Goal: Contribute content

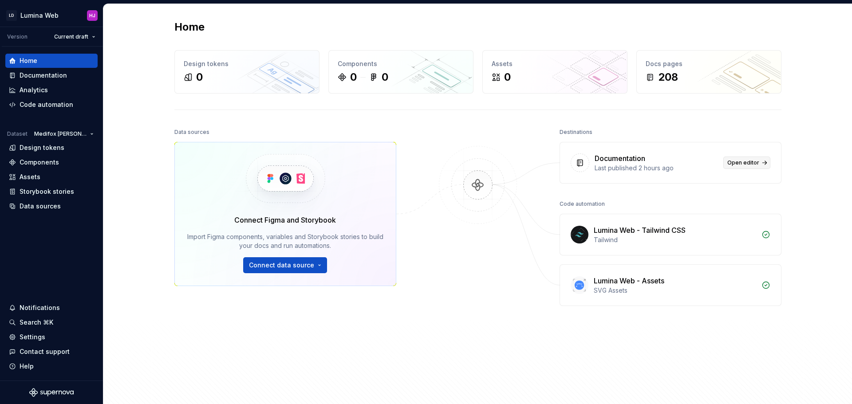
click at [737, 162] on span "Open editor" at bounding box center [743, 162] width 32 height 7
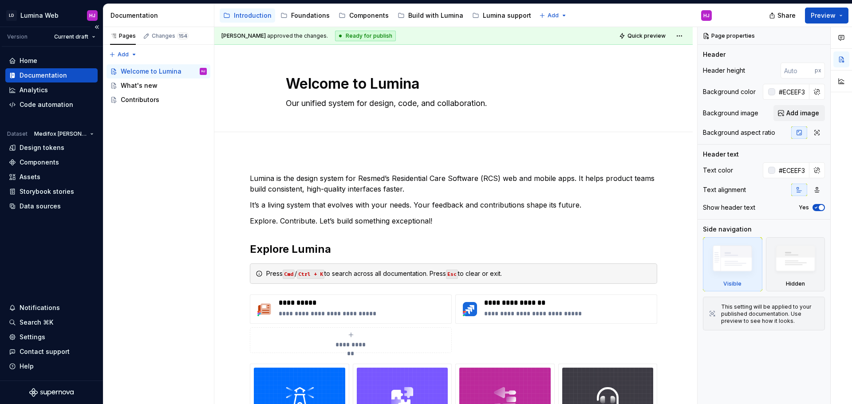
click at [42, 76] on div "Documentation" at bounding box center [43, 75] width 47 height 9
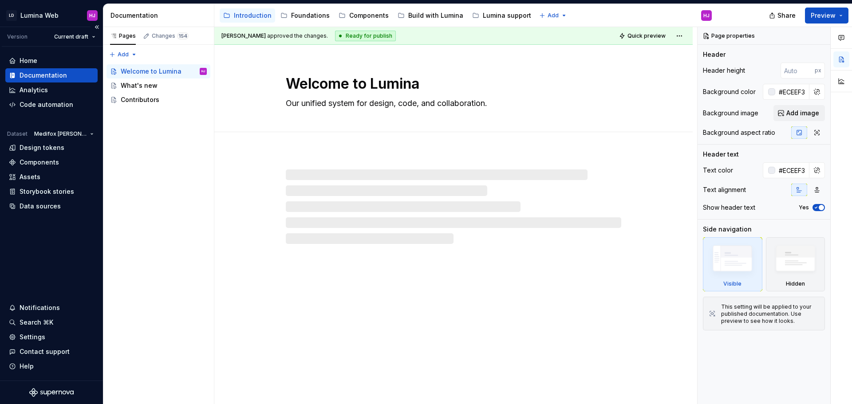
type textarea "*"
